Goal: Task Accomplishment & Management: Use online tool/utility

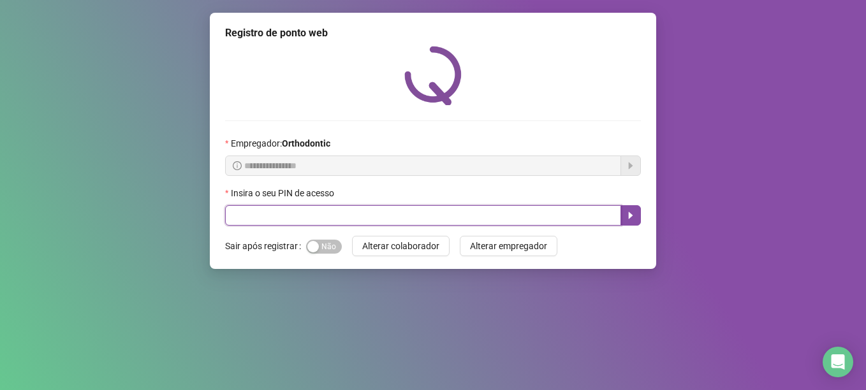
click at [252, 215] on input "text" at bounding box center [423, 215] width 396 height 20
type input "*****"
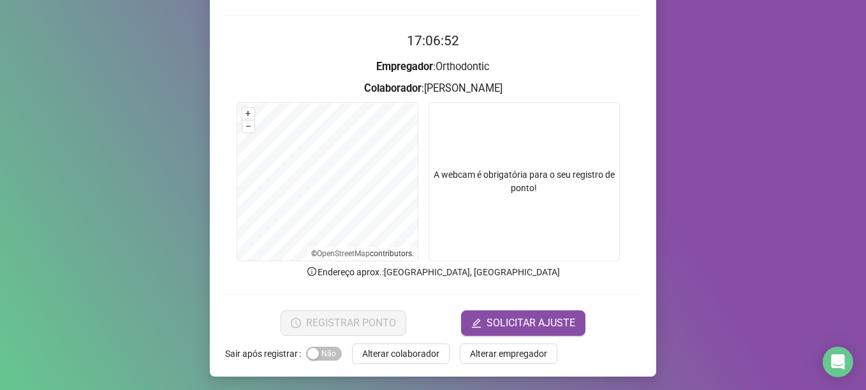
scroll to position [108, 0]
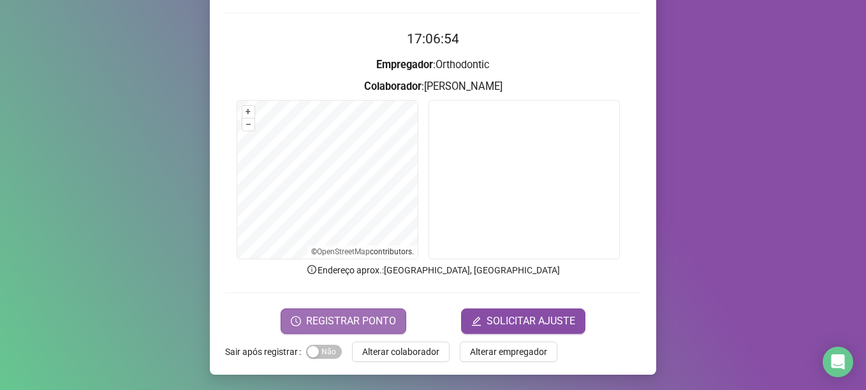
click at [366, 327] on span "REGISTRAR PONTO" at bounding box center [351, 321] width 90 height 15
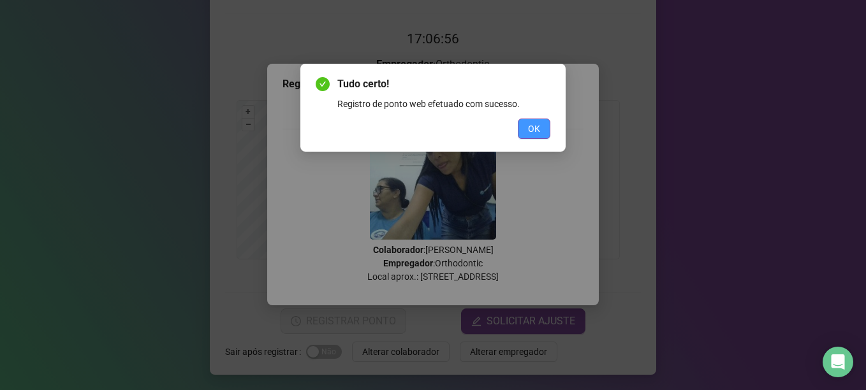
click at [526, 125] on button "OK" at bounding box center [534, 129] width 33 height 20
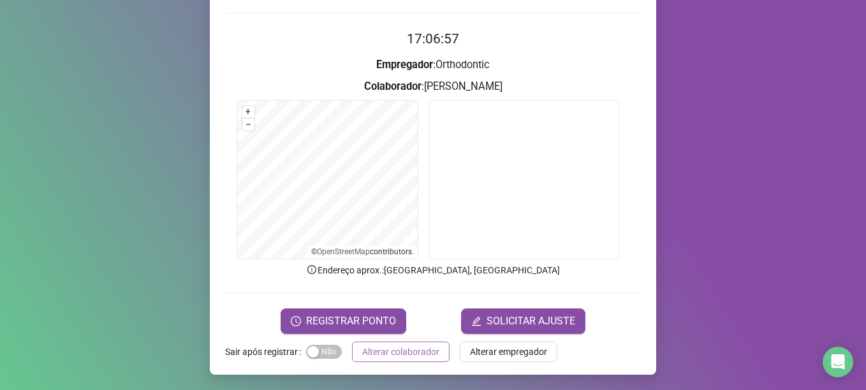
click at [401, 355] on span "Alterar colaborador" at bounding box center [400, 352] width 77 height 14
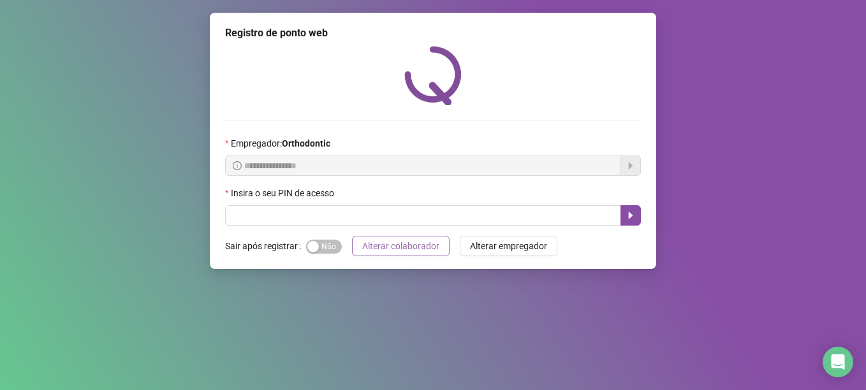
scroll to position [0, 0]
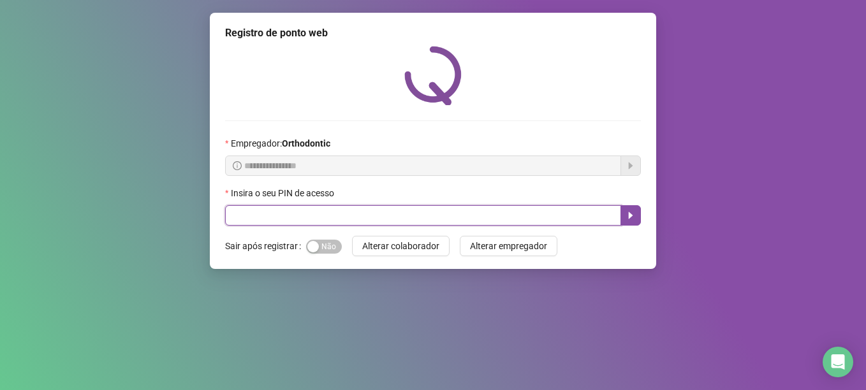
click at [265, 220] on input "text" at bounding box center [423, 215] width 396 height 20
type input "*****"
click at [631, 214] on icon "caret-right" at bounding box center [631, 215] width 10 height 10
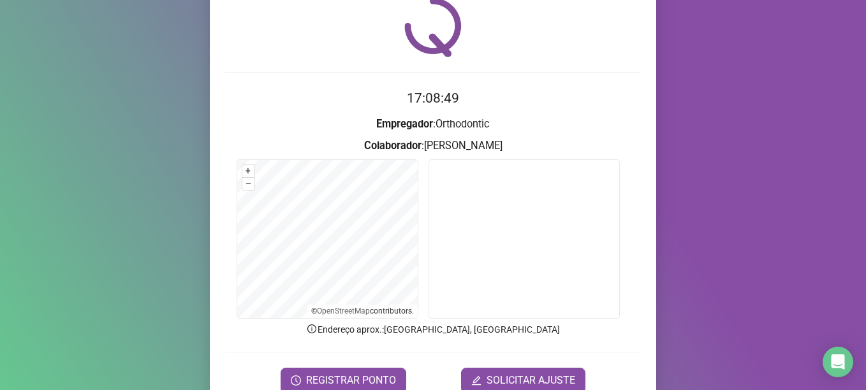
scroll to position [108, 0]
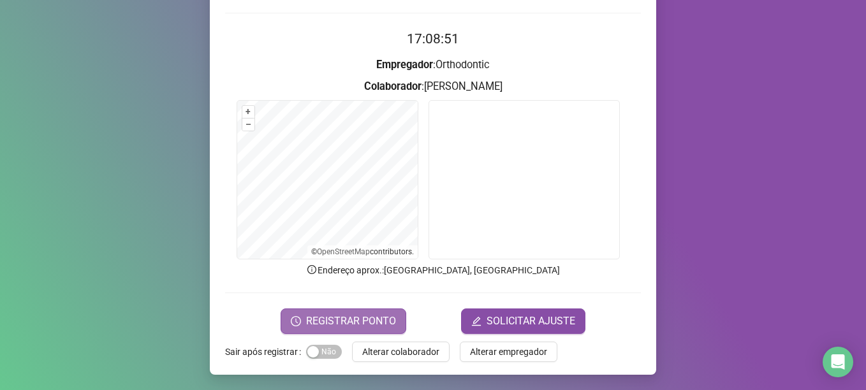
click at [348, 311] on button "REGISTRAR PONTO" at bounding box center [344, 322] width 126 height 26
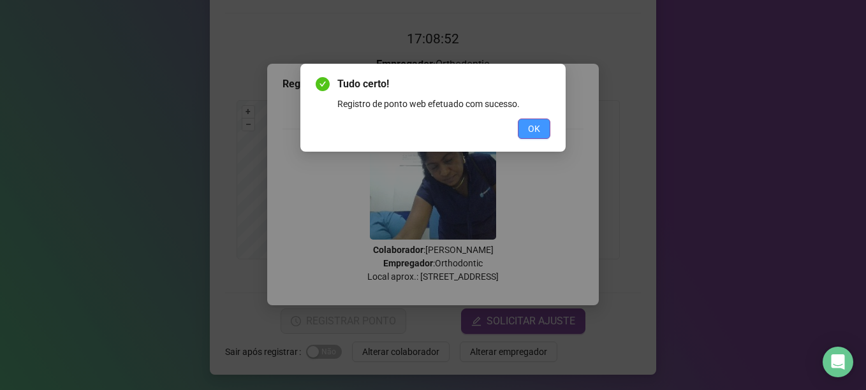
click at [525, 122] on button "OK" at bounding box center [534, 129] width 33 height 20
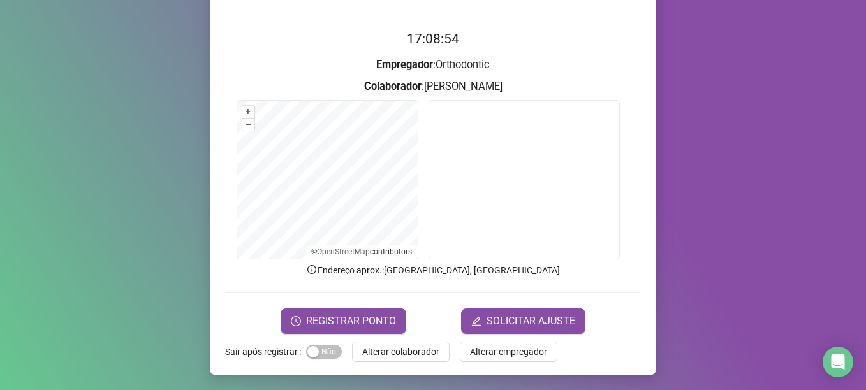
drag, startPoint x: 420, startPoint y: 346, endPoint x: 421, endPoint y: 337, distance: 9.6
click at [420, 345] on span "Alterar colaborador" at bounding box center [400, 352] width 77 height 14
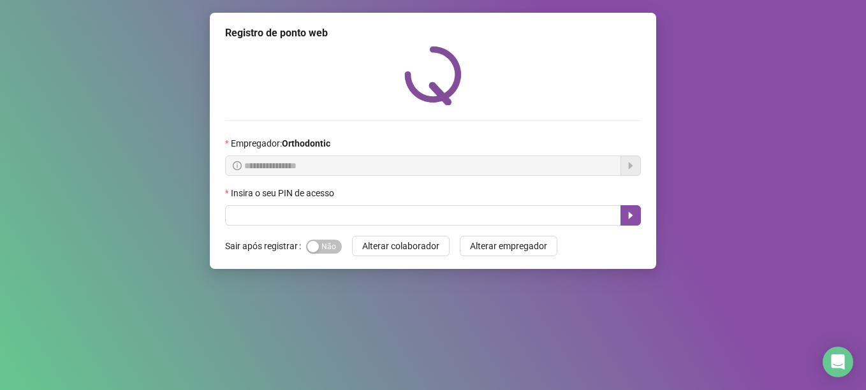
scroll to position [0, 0]
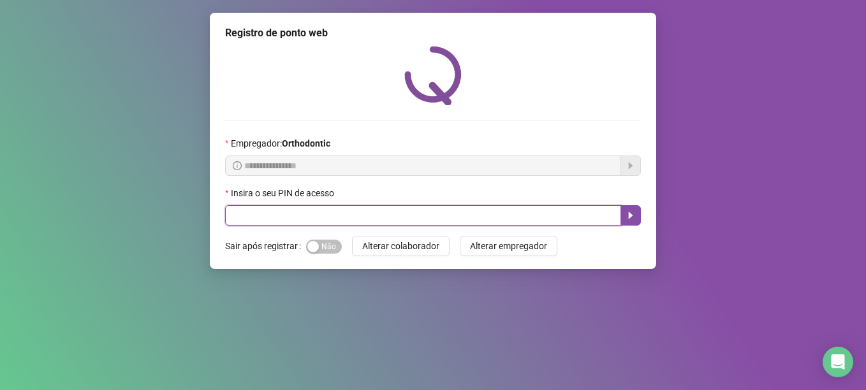
click at [275, 207] on input "text" at bounding box center [423, 215] width 396 height 20
type input "*****"
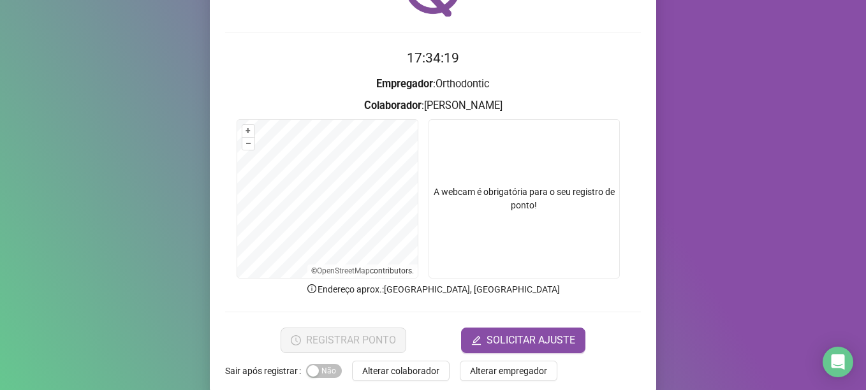
scroll to position [108, 0]
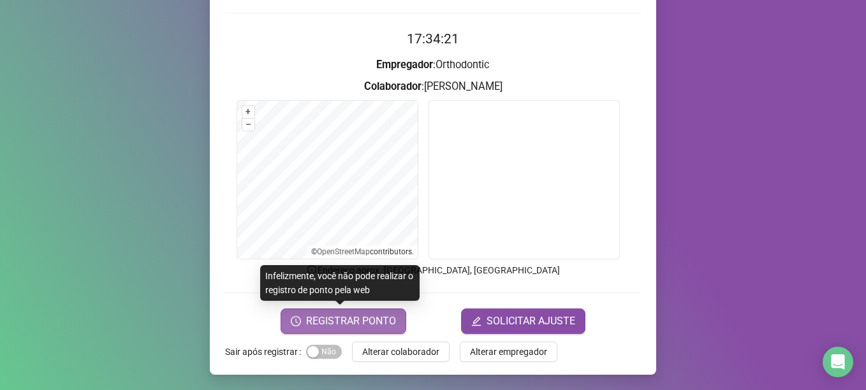
click at [371, 327] on span "REGISTRAR PONTO" at bounding box center [351, 321] width 90 height 15
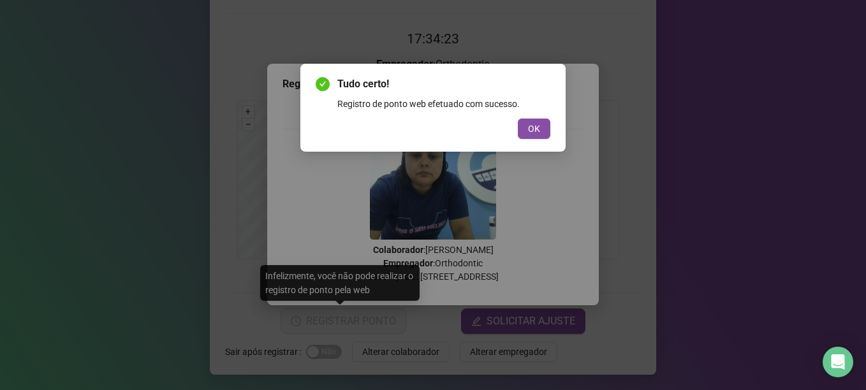
click at [529, 126] on span "OK" at bounding box center [534, 129] width 12 height 14
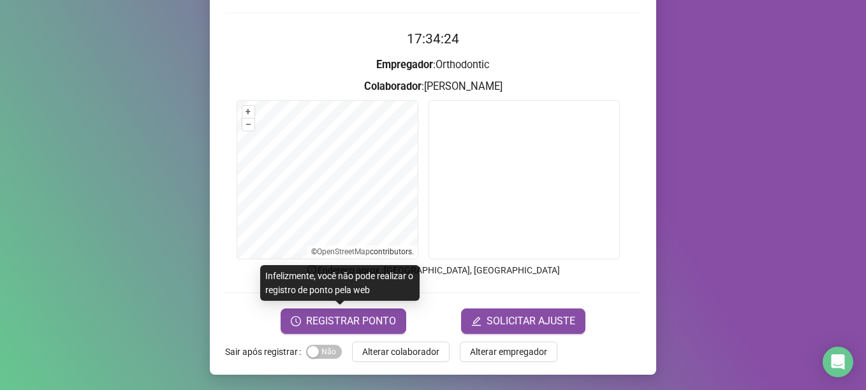
drag, startPoint x: 392, startPoint y: 350, endPoint x: 703, endPoint y: 102, distance: 398.0
click at [459, 337] on div "Registro de ponto web 17:34:24 Empregador : Orthodontic Colaborador : [PERSON_N…" at bounding box center [433, 140] width 446 height 470
